Goal: Task Accomplishment & Management: Manage account settings

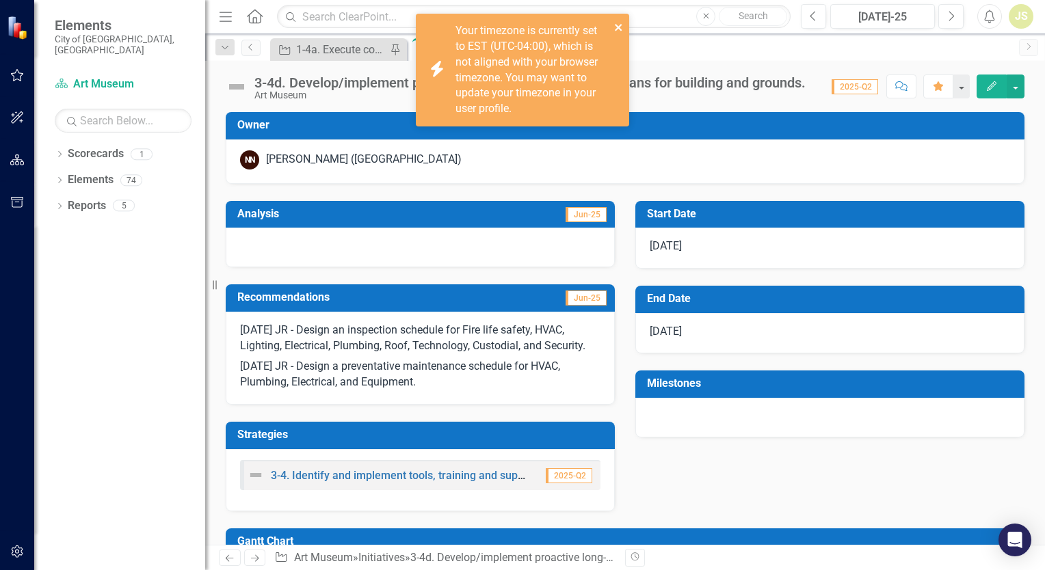
click at [620, 26] on icon "close" at bounding box center [618, 27] width 7 height 7
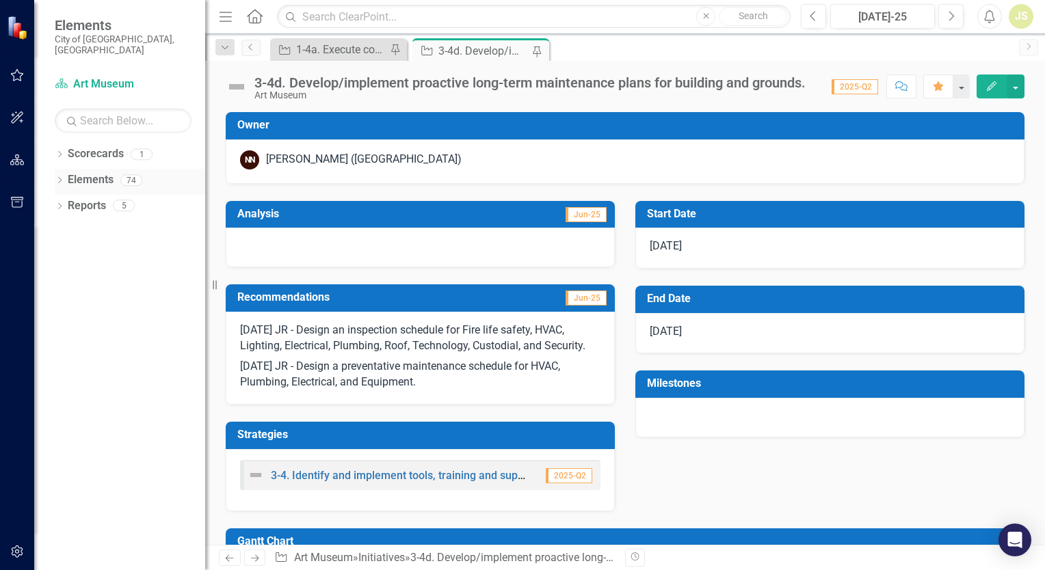
click at [66, 172] on div "Dropdown Elements 74" at bounding box center [130, 182] width 150 height 26
click at [21, 78] on icon "button" at bounding box center [17, 75] width 14 height 11
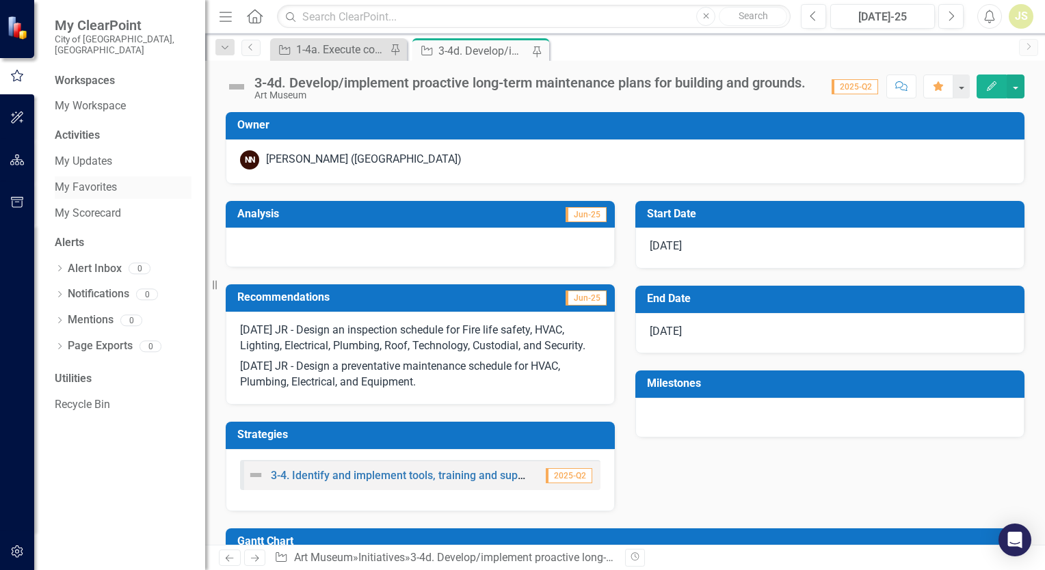
click at [90, 182] on link "My Favorites" at bounding box center [123, 188] width 137 height 16
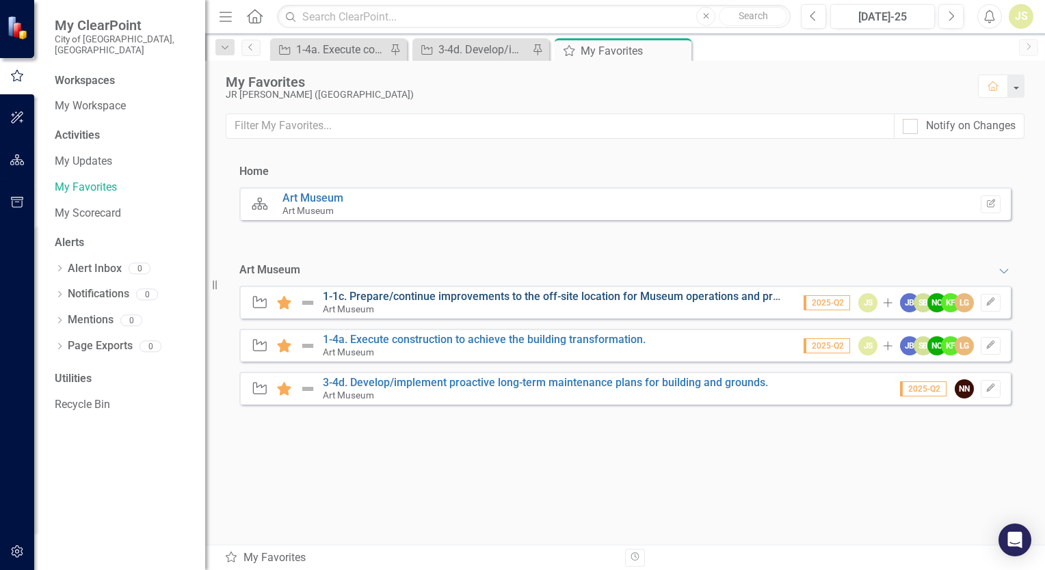
click at [468, 297] on link "1-1c. Prepare/continue improvements to the off-site location for Museum operati…" at bounding box center [568, 296] width 490 height 13
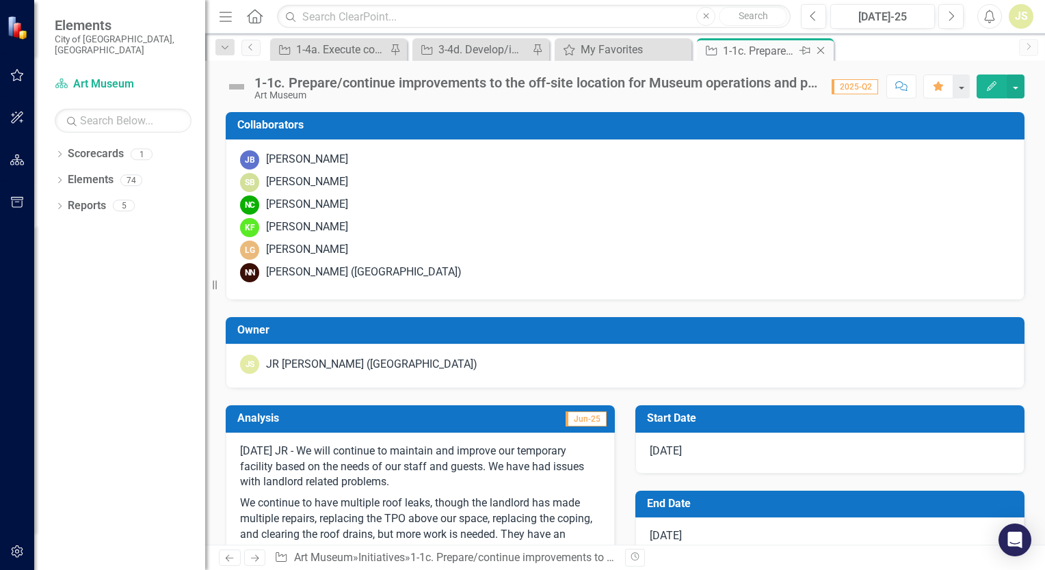
click at [807, 50] on icon "Pin" at bounding box center [804, 51] width 11 height 14
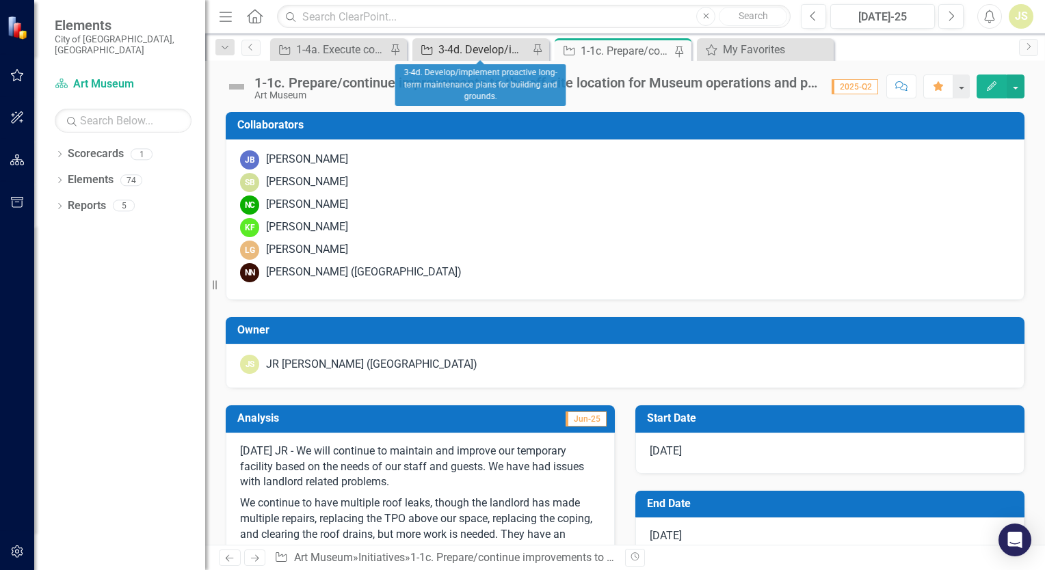
click at [477, 53] on div "3-4d. Develop/implement proactive long-term maintenance plans for building and …" at bounding box center [483, 49] width 90 height 17
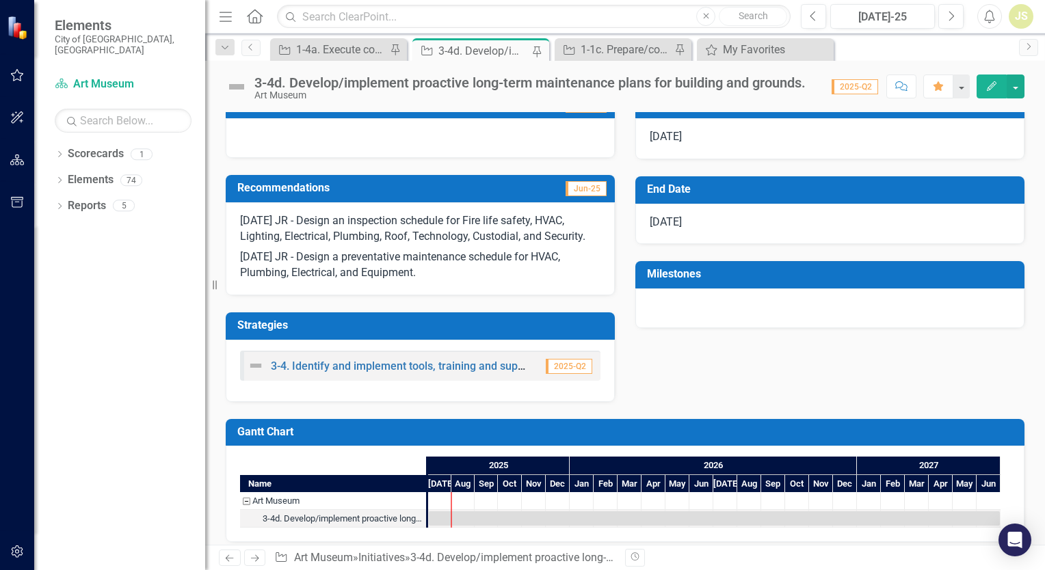
scroll to position [111, 0]
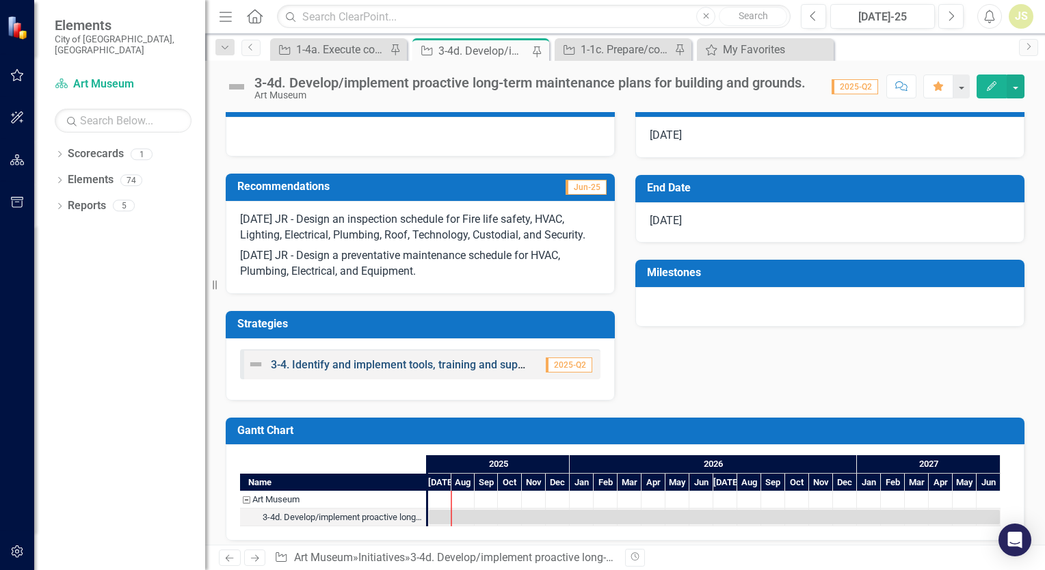
click at [418, 366] on link "3-4. Identify and implement tools, training and support to facilitate our succe…" at bounding box center [465, 364] width 389 height 13
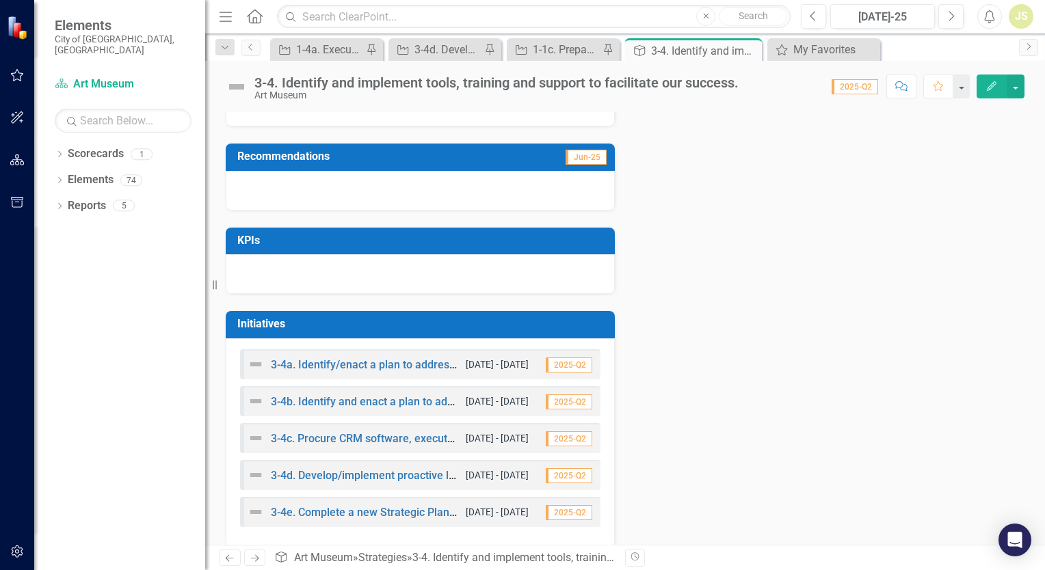
scroll to position [156, 0]
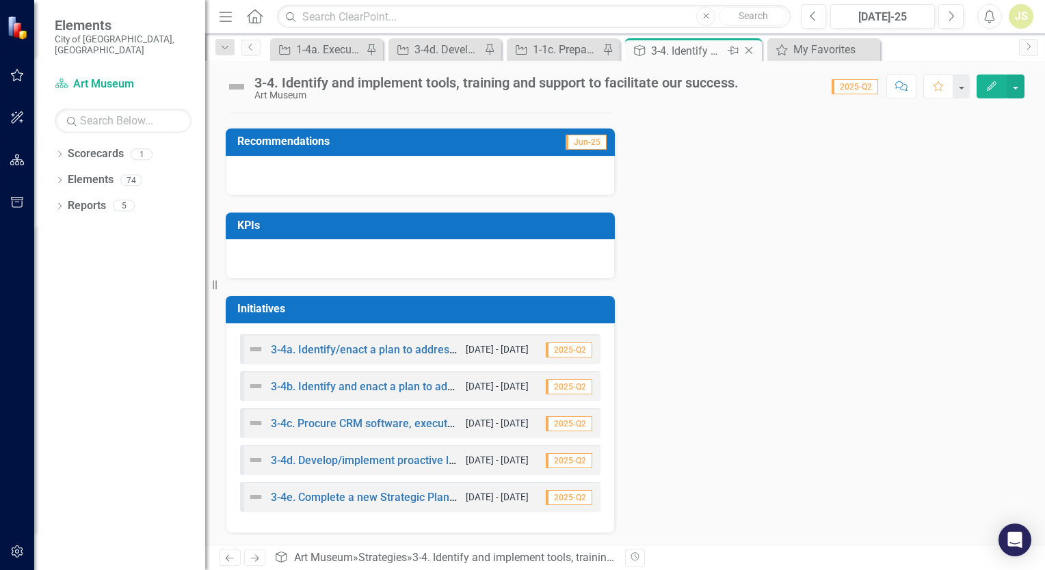
click at [747, 48] on icon "Close" at bounding box center [749, 50] width 14 height 11
click at [679, 45] on icon "Close" at bounding box center [678, 50] width 14 height 11
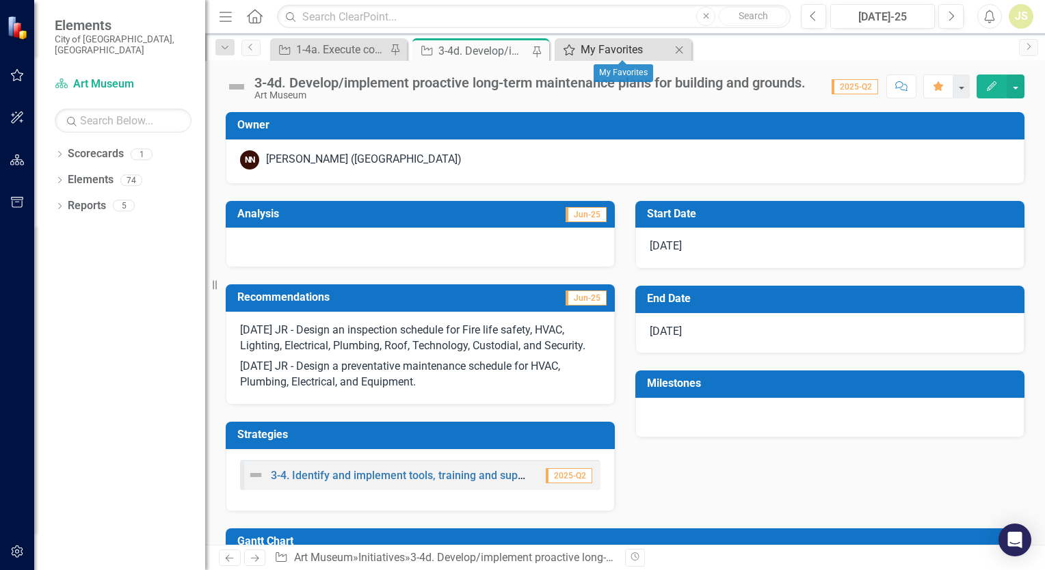
click at [597, 51] on div "My Favorites" at bounding box center [625, 49] width 90 height 17
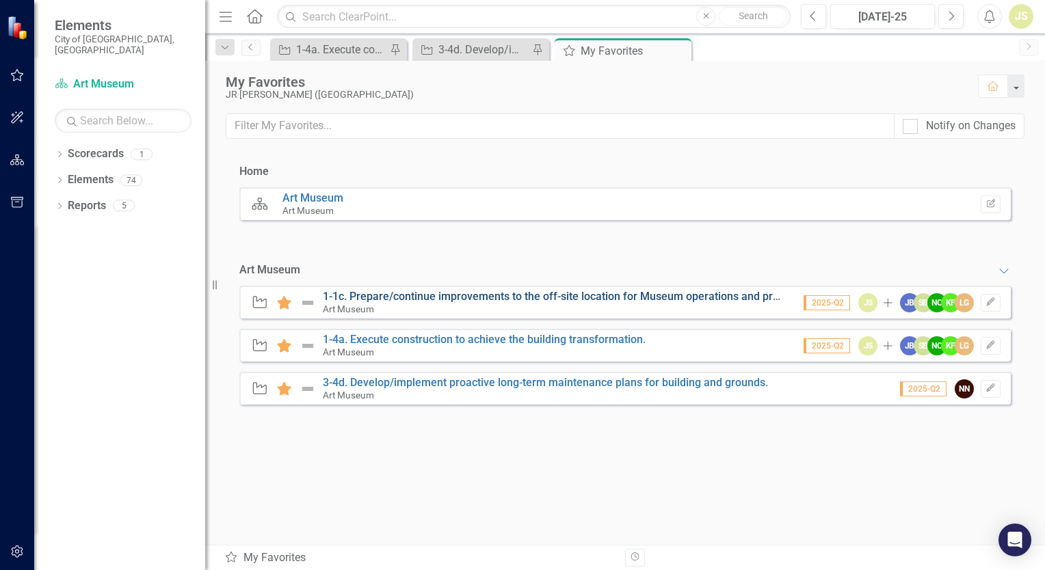
click at [492, 297] on link "1-1c. Prepare/continue improvements to the off-site location for Museum operati…" at bounding box center [568, 296] width 490 height 13
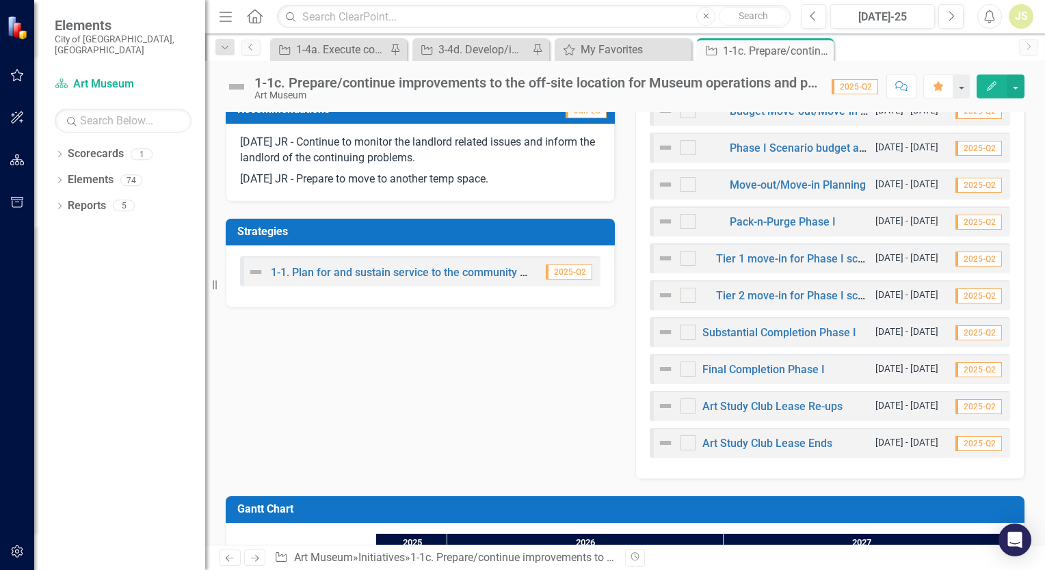
scroll to position [628, 0]
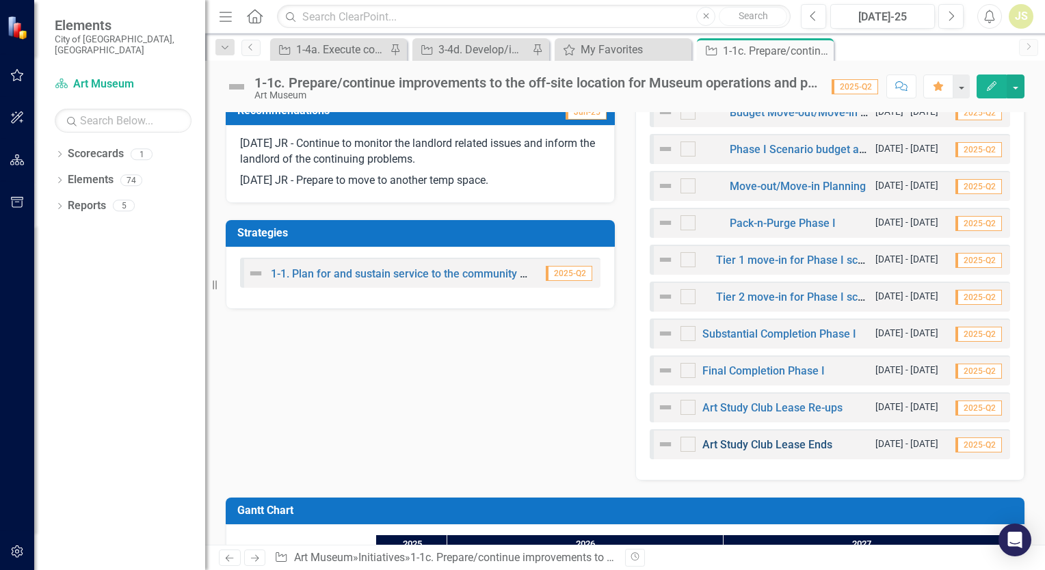
click at [771, 447] on link "Art Study Club Lease Ends" at bounding box center [767, 444] width 130 height 13
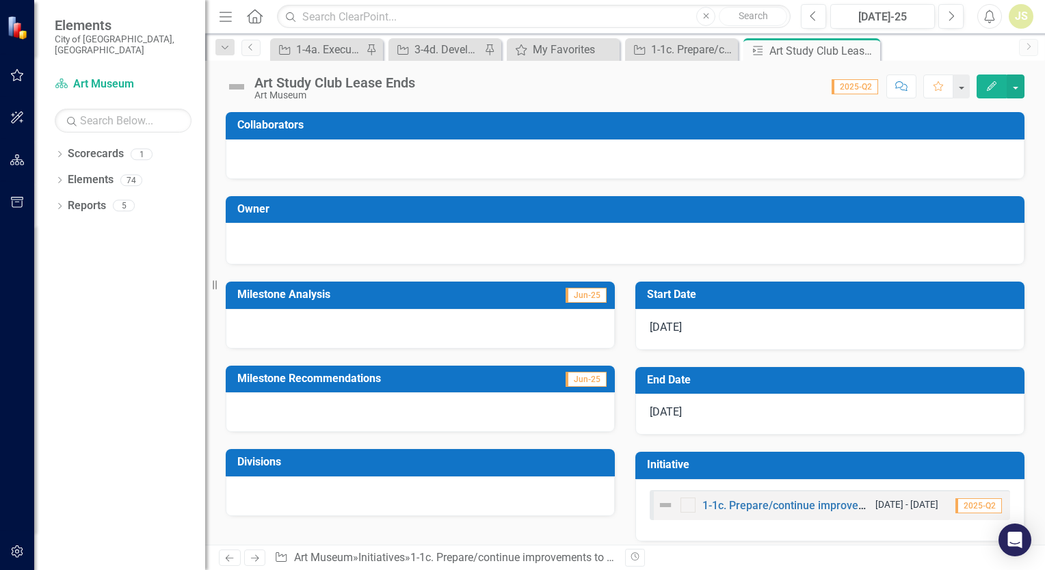
click at [379, 322] on div at bounding box center [420, 329] width 389 height 40
click at [300, 322] on div at bounding box center [420, 329] width 389 height 40
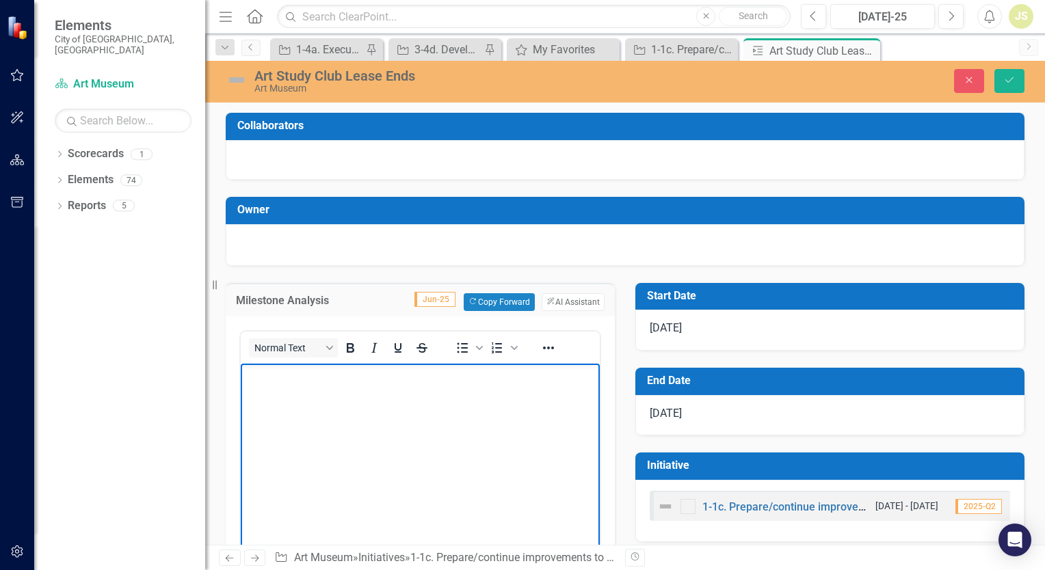
click at [302, 374] on p "Rich Text Area. Press ALT-0 for help." at bounding box center [420, 374] width 352 height 16
click at [522, 401] on body "[DATE] JR - This lease will end [DATE]." at bounding box center [420, 465] width 359 height 205
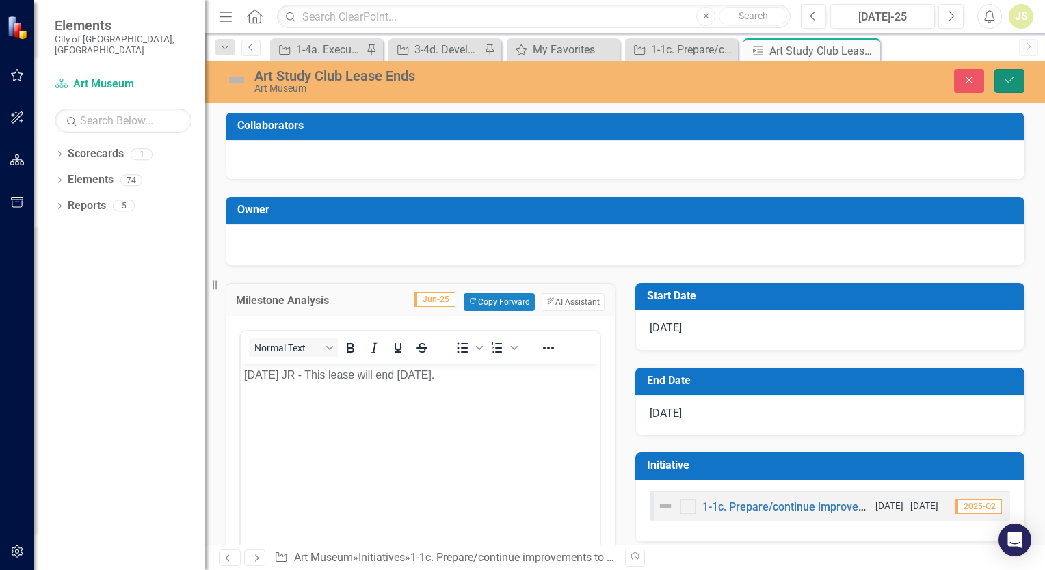
click at [1010, 75] on icon "Save" at bounding box center [1009, 80] width 12 height 10
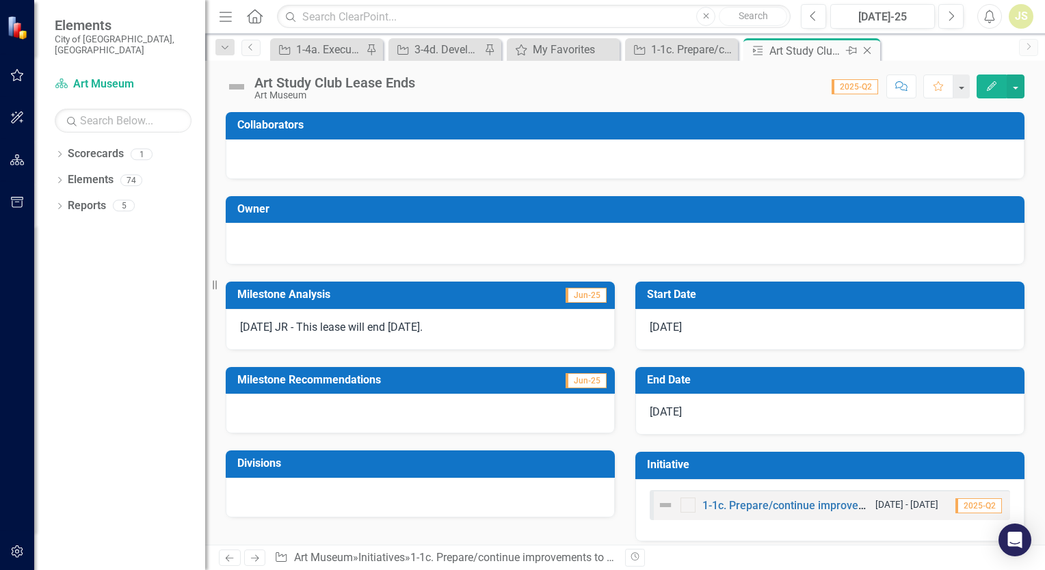
click at [870, 49] on icon "Close" at bounding box center [867, 50] width 14 height 11
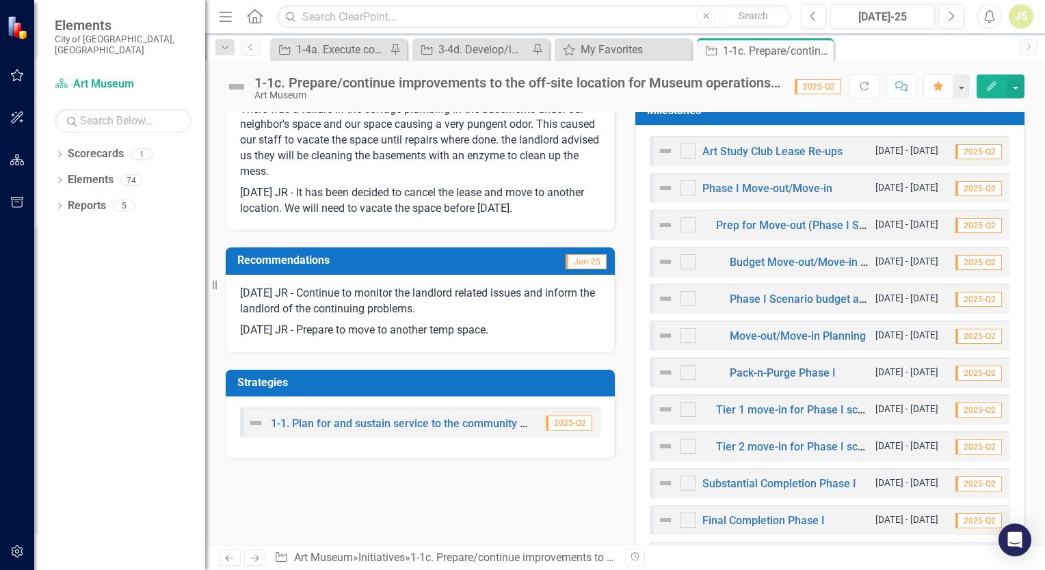
scroll to position [479, 0]
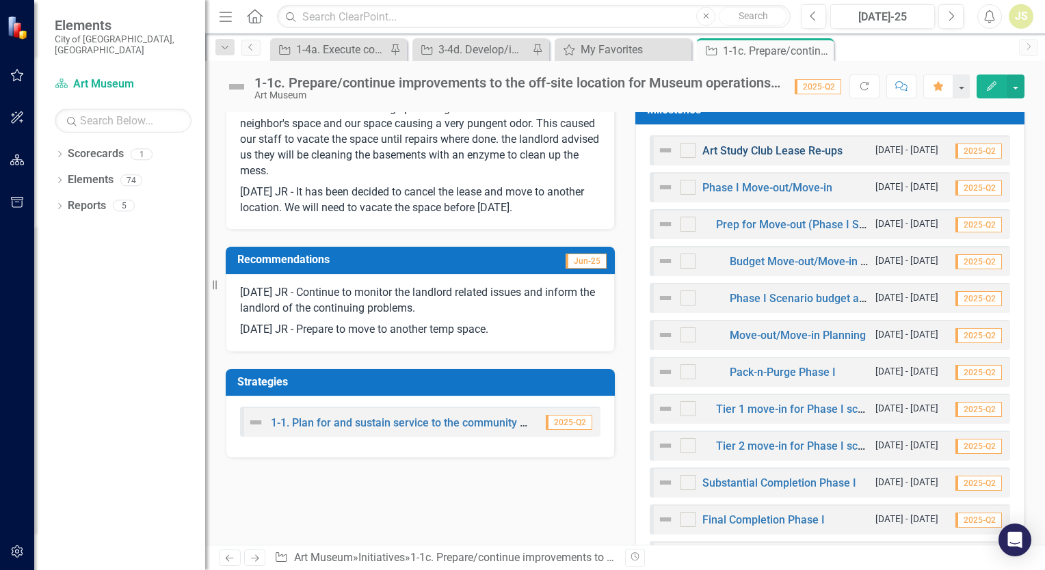
click at [732, 147] on link "Art Study Club Lease Re-ups" at bounding box center [772, 150] width 140 height 13
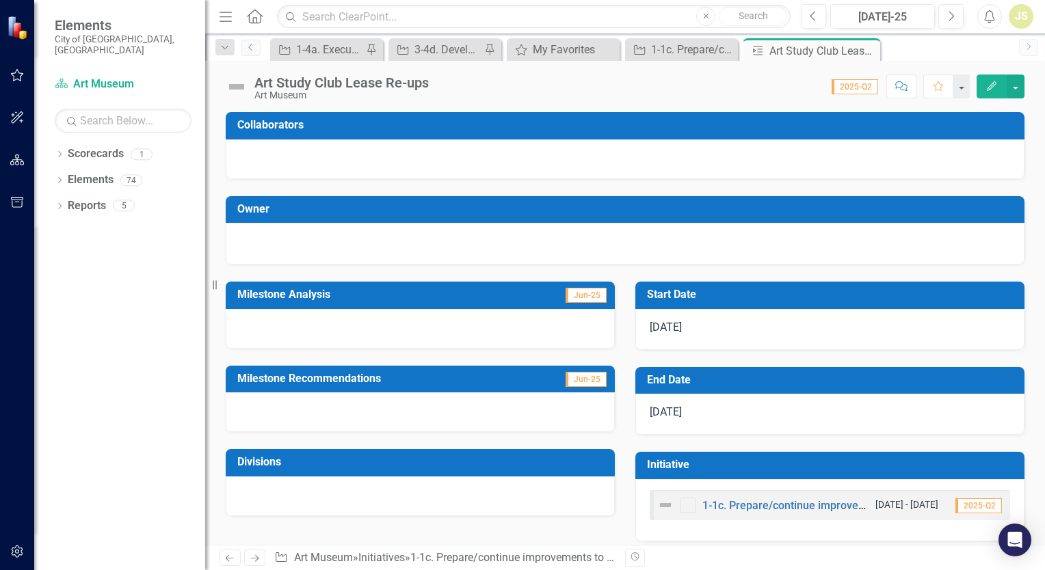
click at [306, 333] on div at bounding box center [420, 329] width 389 height 40
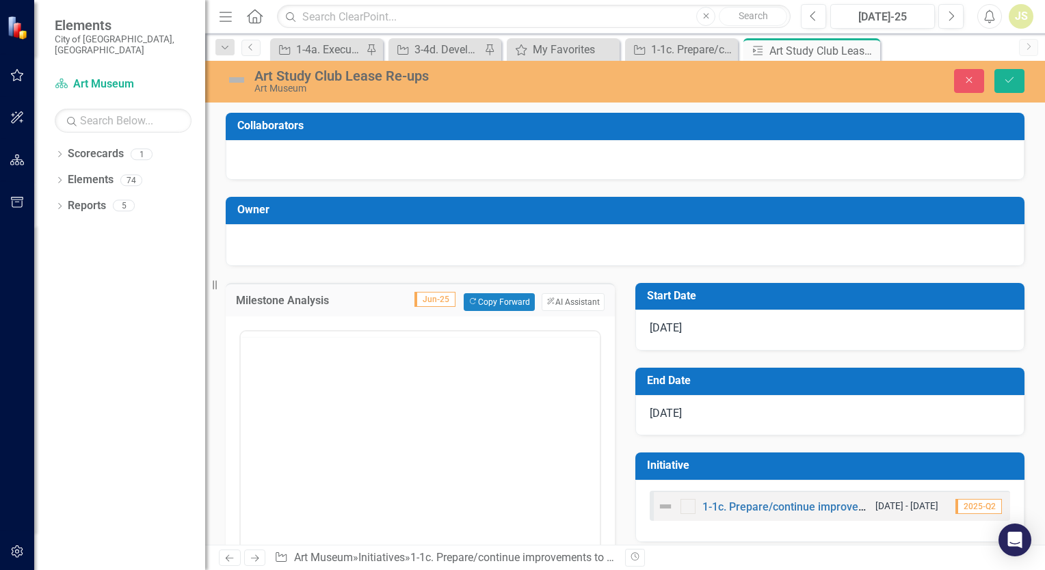
click at [306, 333] on div at bounding box center [420, 334] width 359 height 5
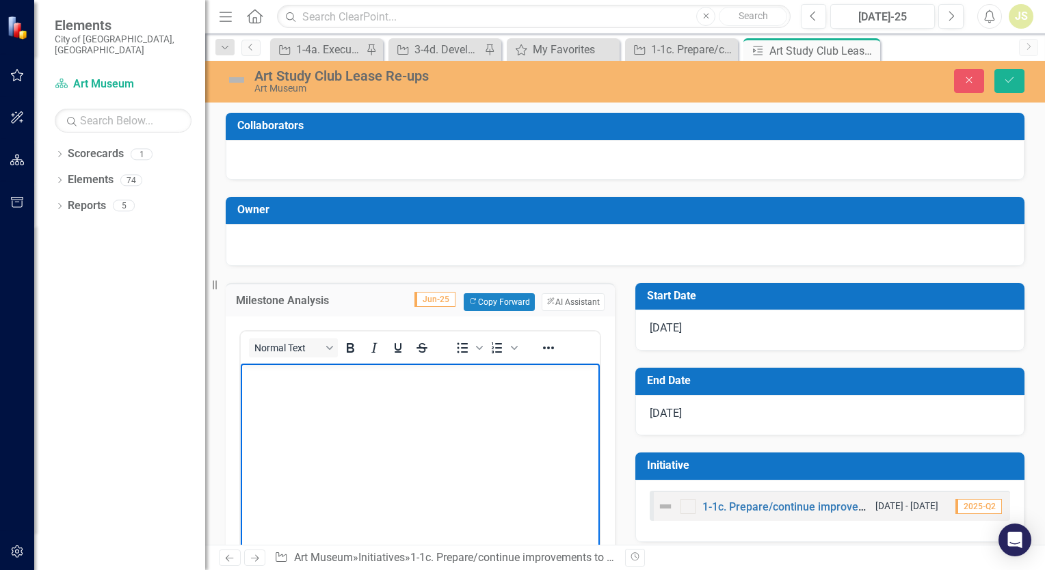
click at [302, 398] on body "Rich Text Area. Press ALT-0 for help." at bounding box center [420, 465] width 359 height 205
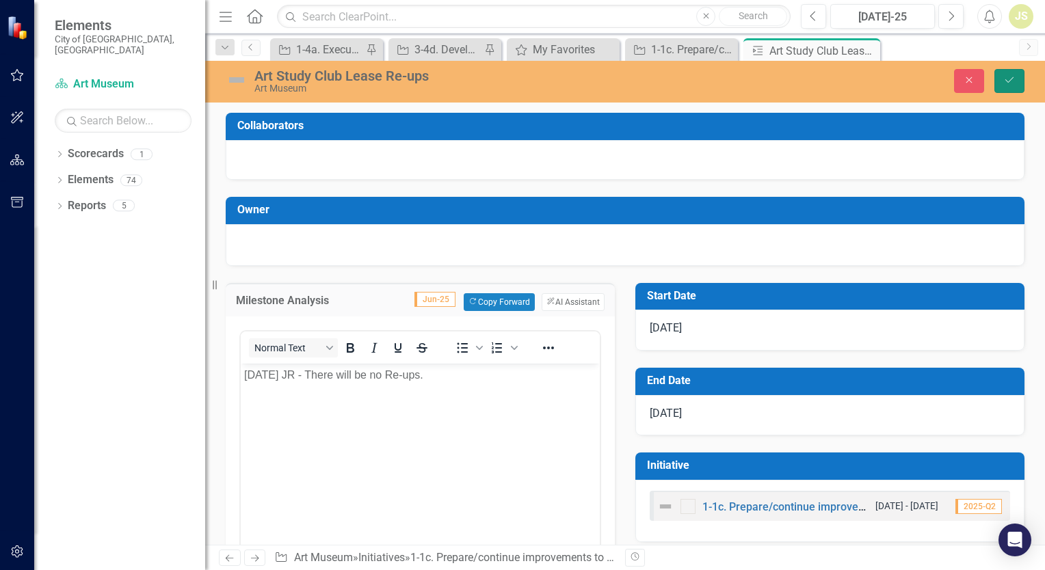
click at [1012, 83] on icon "Save" at bounding box center [1009, 80] width 12 height 10
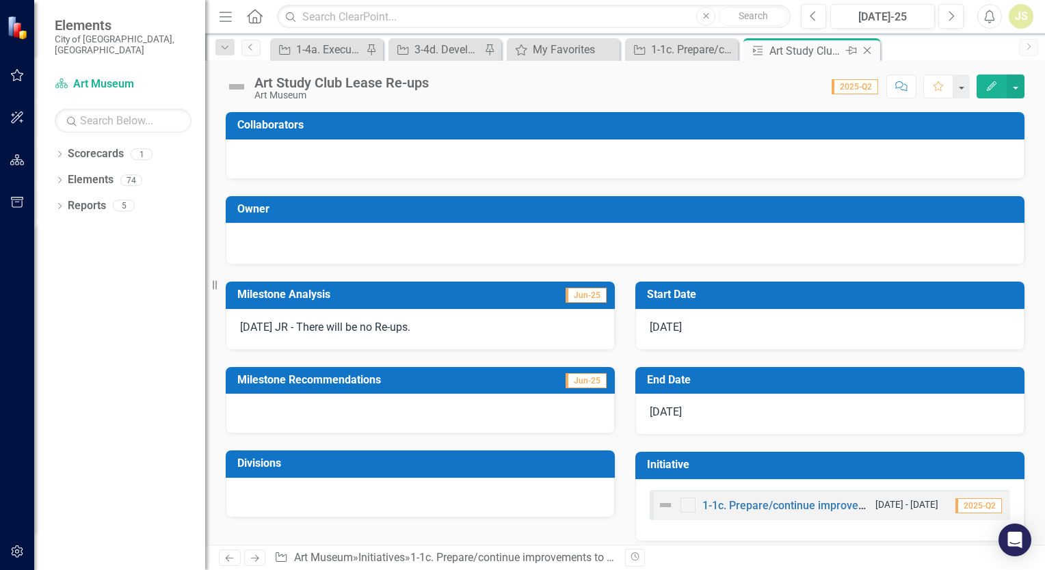
click at [868, 51] on icon "Close" at bounding box center [867, 50] width 14 height 11
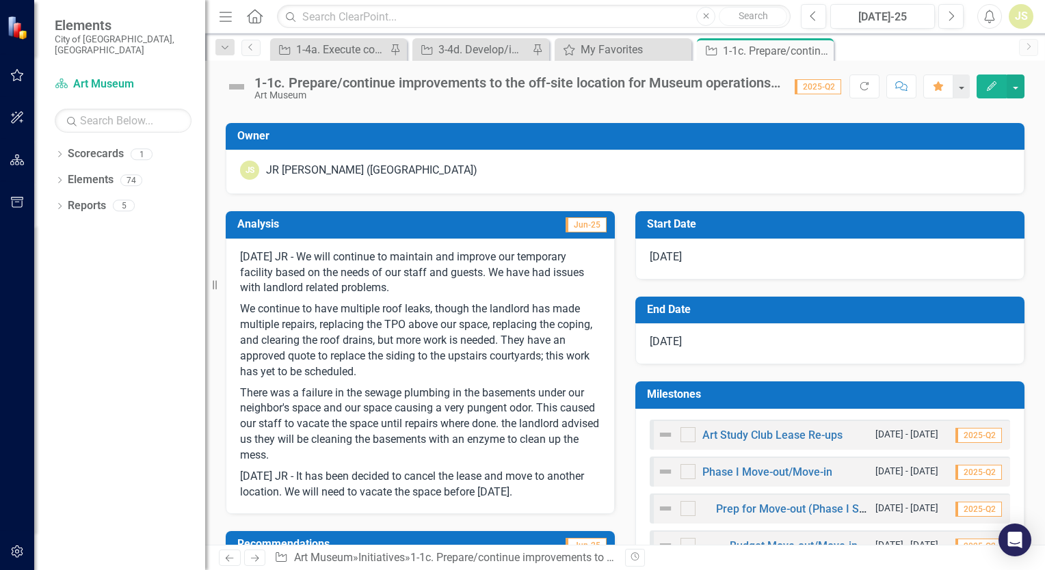
scroll to position [201, 0]
